Goal: Task Accomplishment & Management: Complete application form

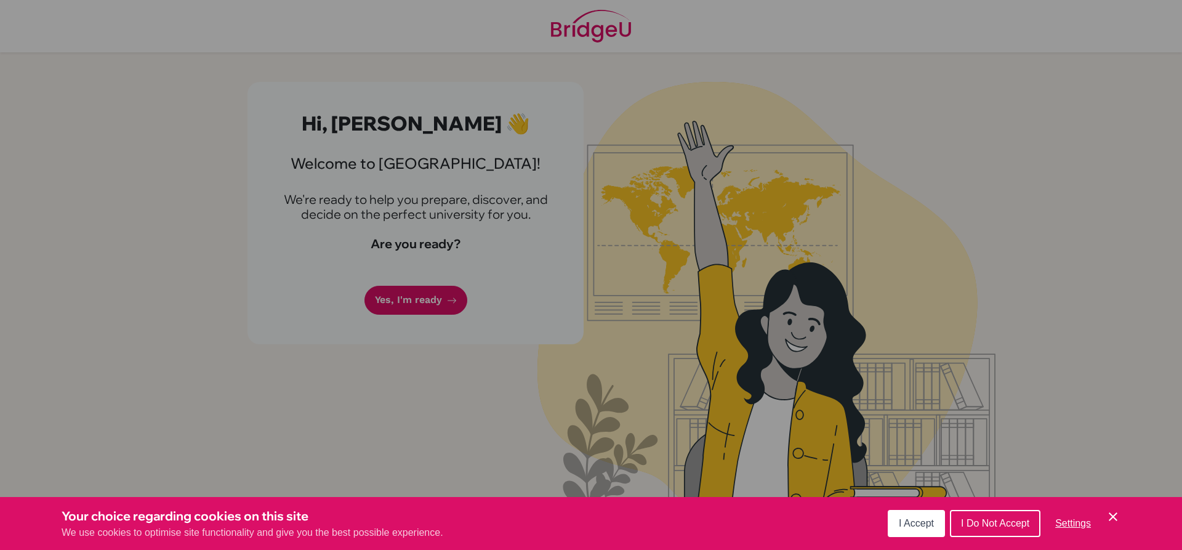
drag, startPoint x: 920, startPoint y: 520, endPoint x: 927, endPoint y: 525, distance: 8.4
click at [924, 523] on span "I Accept" at bounding box center [916, 523] width 35 height 10
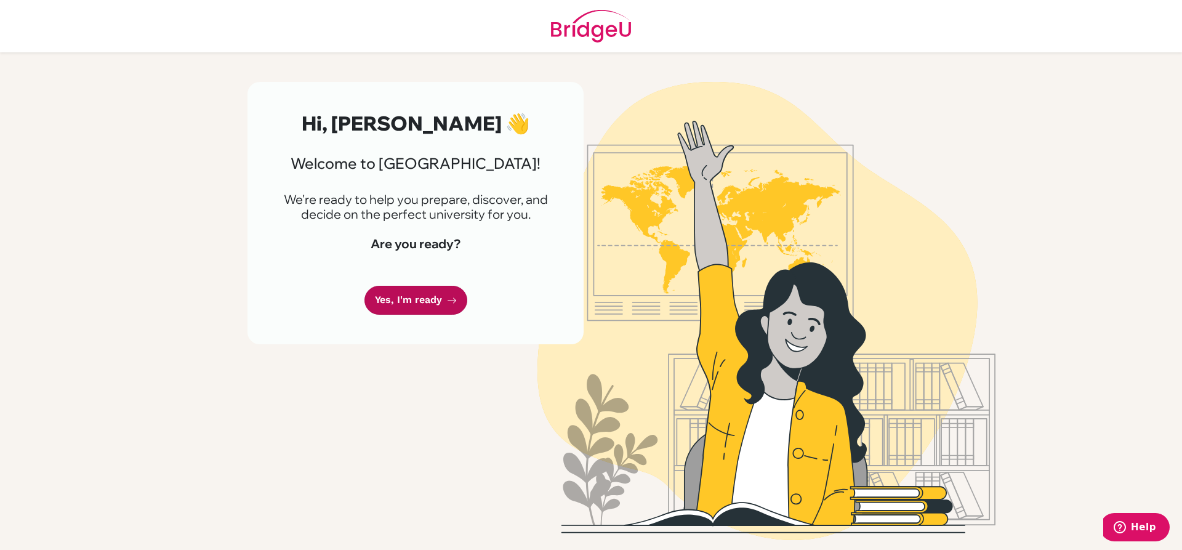
click at [418, 302] on link "Yes, I'm ready" at bounding box center [415, 300] width 103 height 29
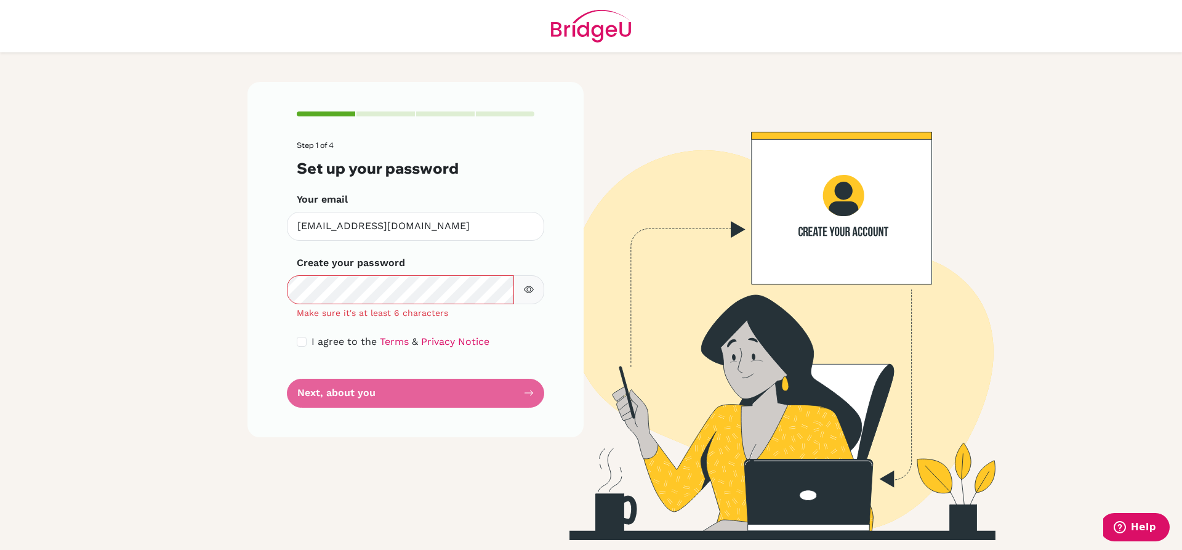
click at [529, 287] on icon "button" at bounding box center [529, 289] width 10 height 10
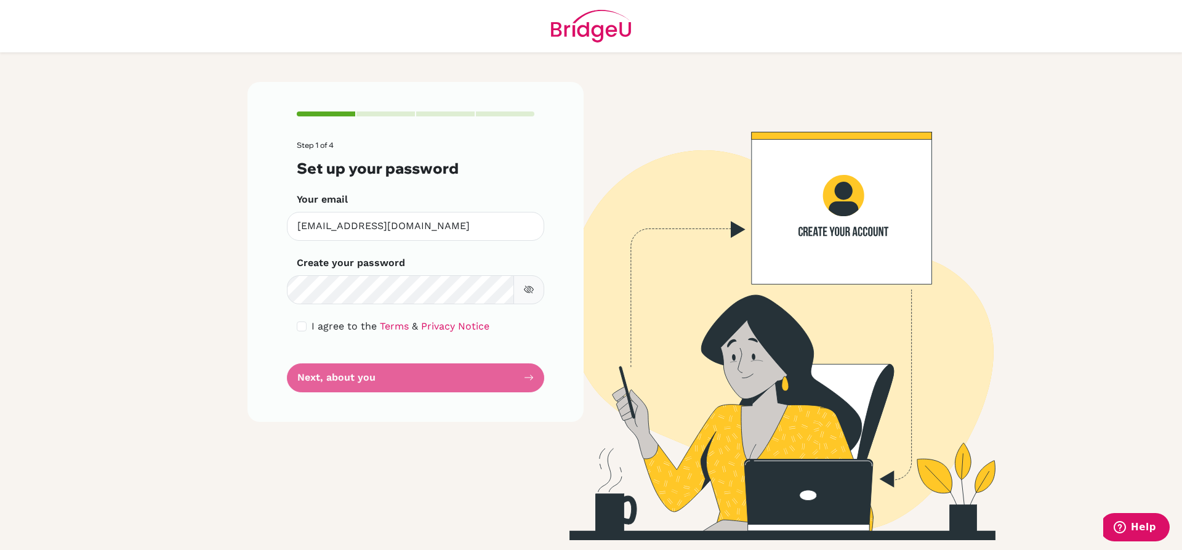
click at [364, 377] on form "Step 1 of 4 Set up your password Your email [EMAIL_ADDRESS][DOMAIN_NAME] Invali…" at bounding box center [416, 266] width 238 height 251
click at [305, 327] on input "checkbox" at bounding box center [302, 326] width 10 height 10
checkbox input "true"
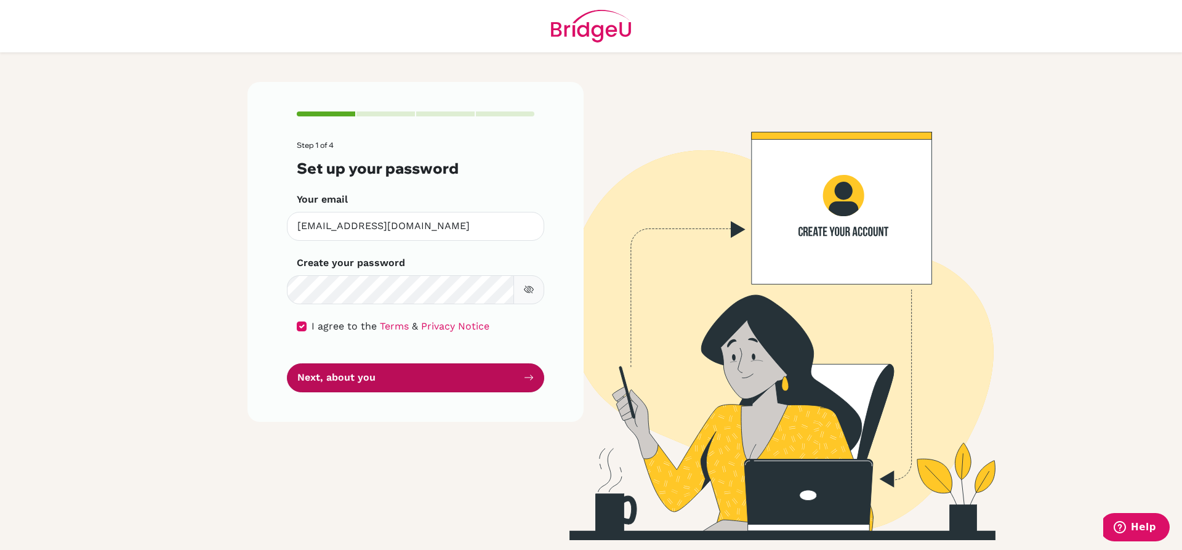
click at [382, 371] on button "Next, about you" at bounding box center [415, 377] width 257 height 29
